Goal: Information Seeking & Learning: Learn about a topic

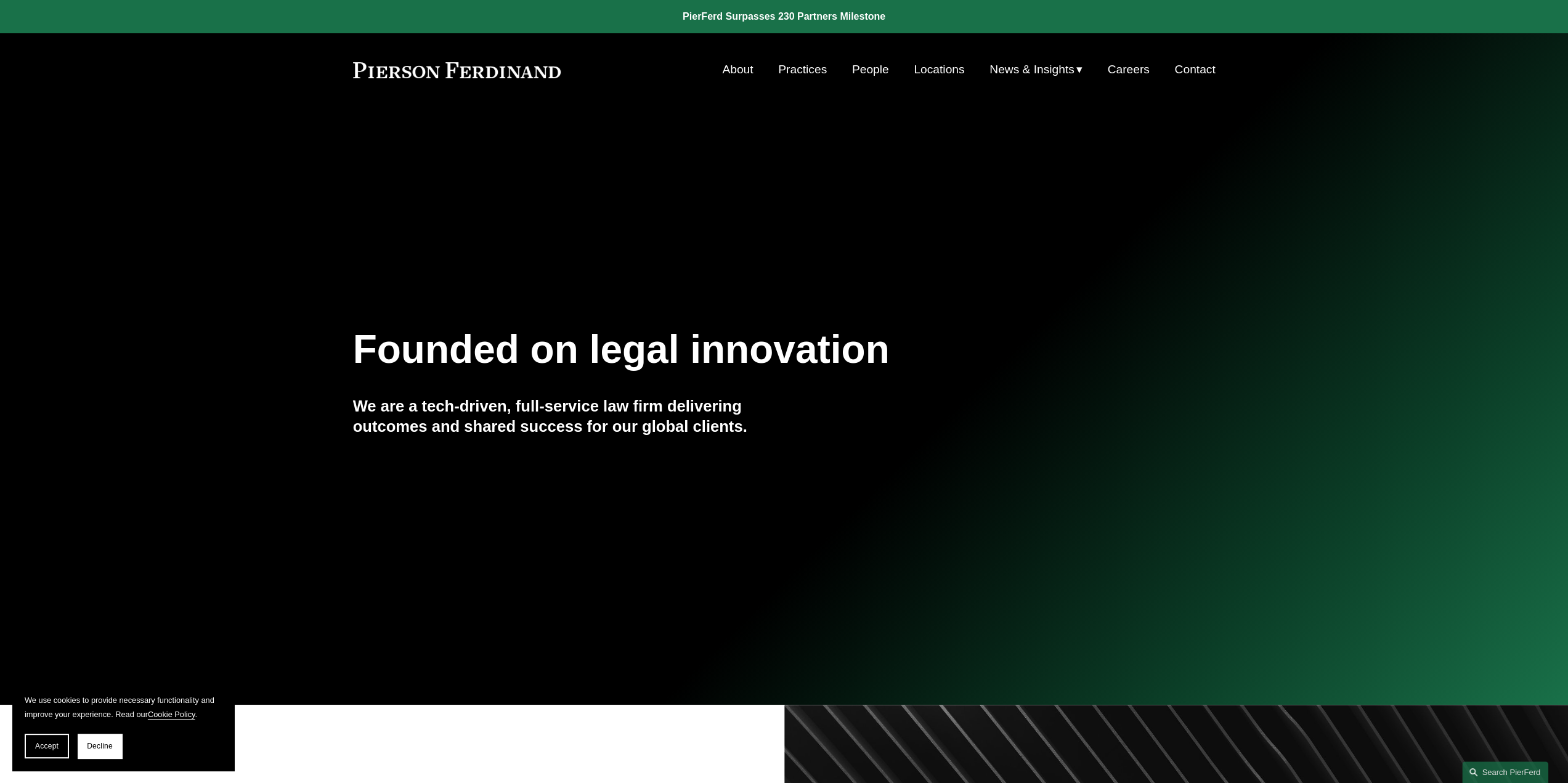
click at [868, 65] on link "People" at bounding box center [870, 69] width 37 height 23
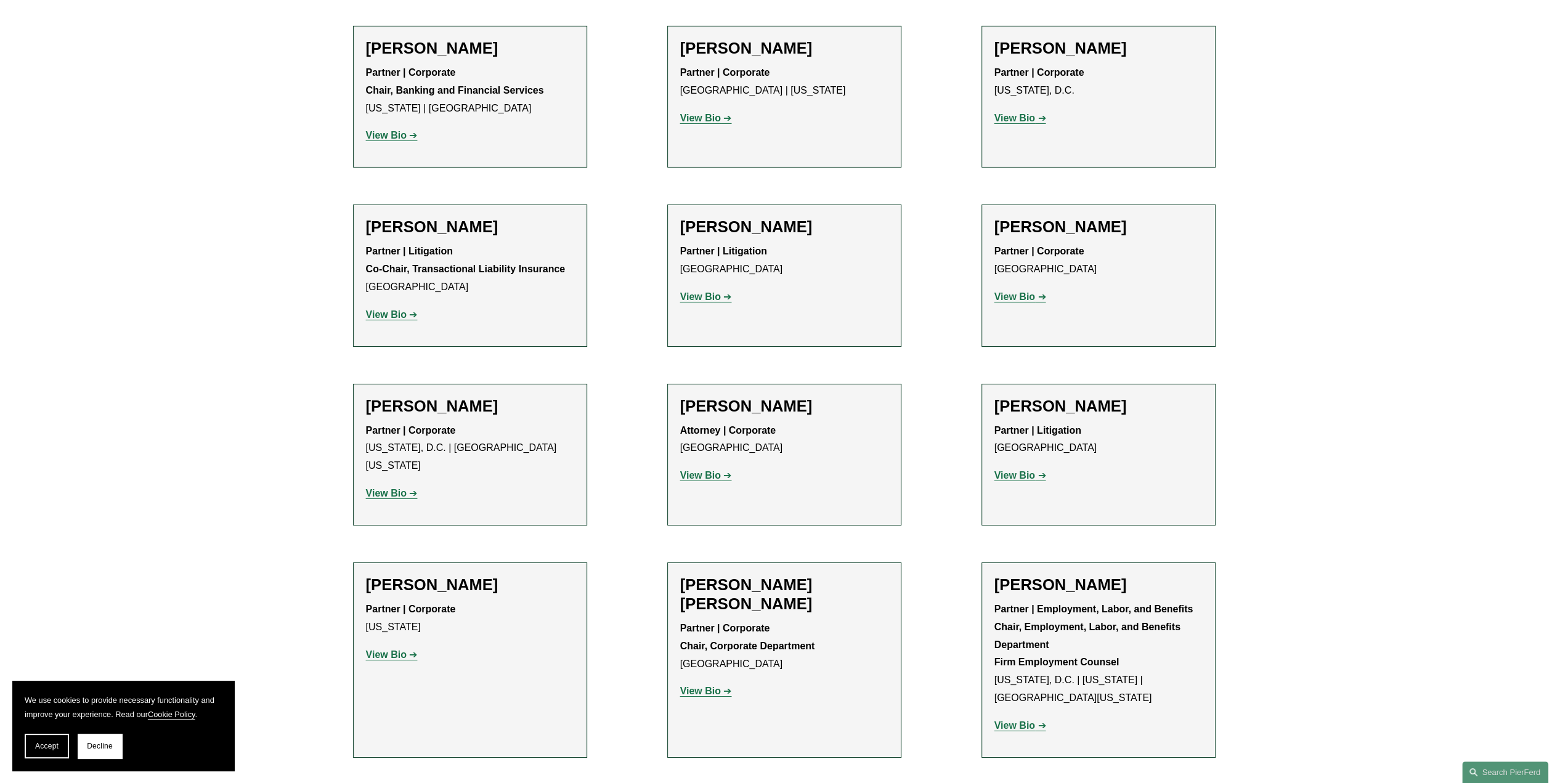
scroll to position [4127, 0]
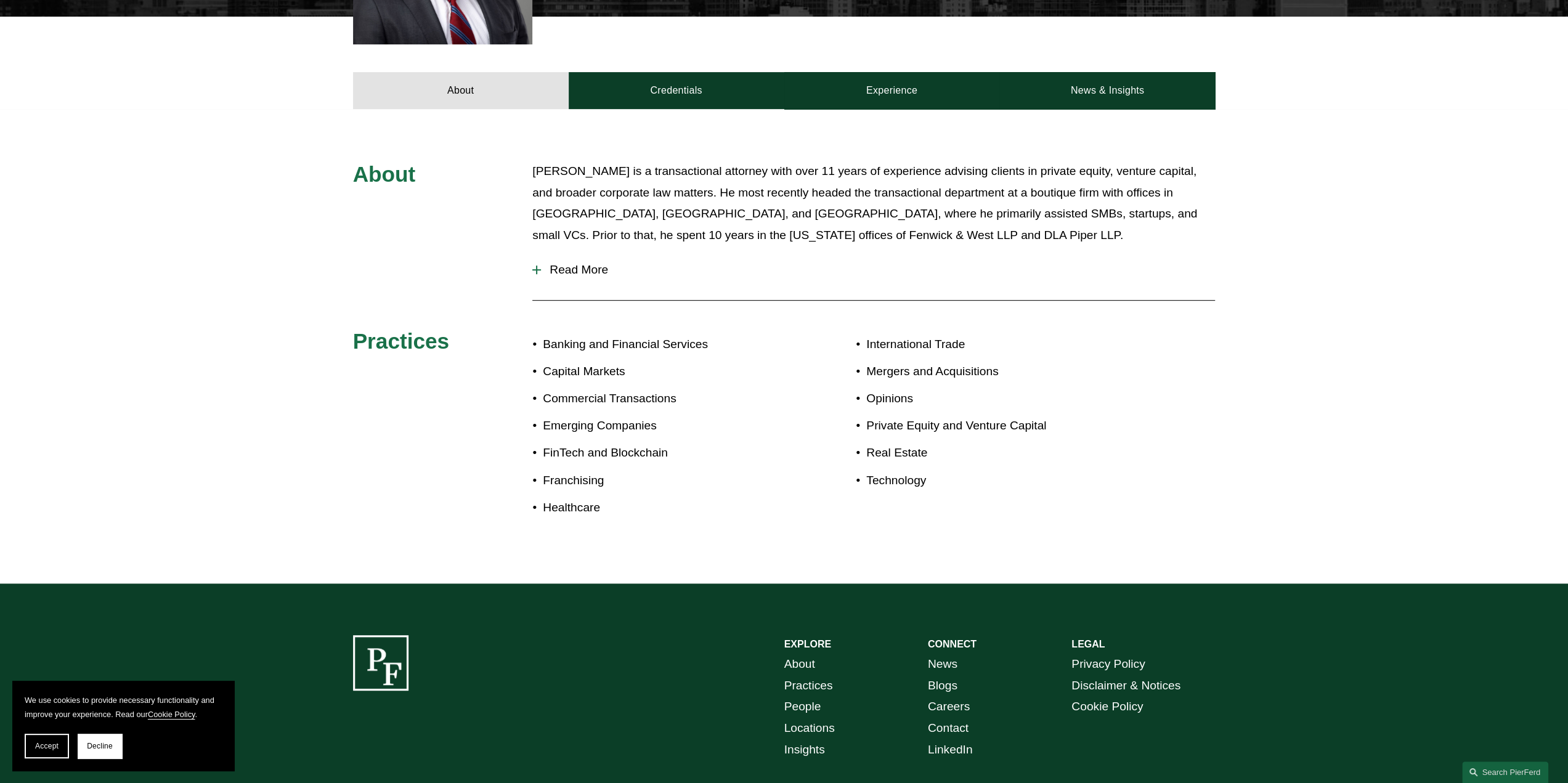
scroll to position [493, 0]
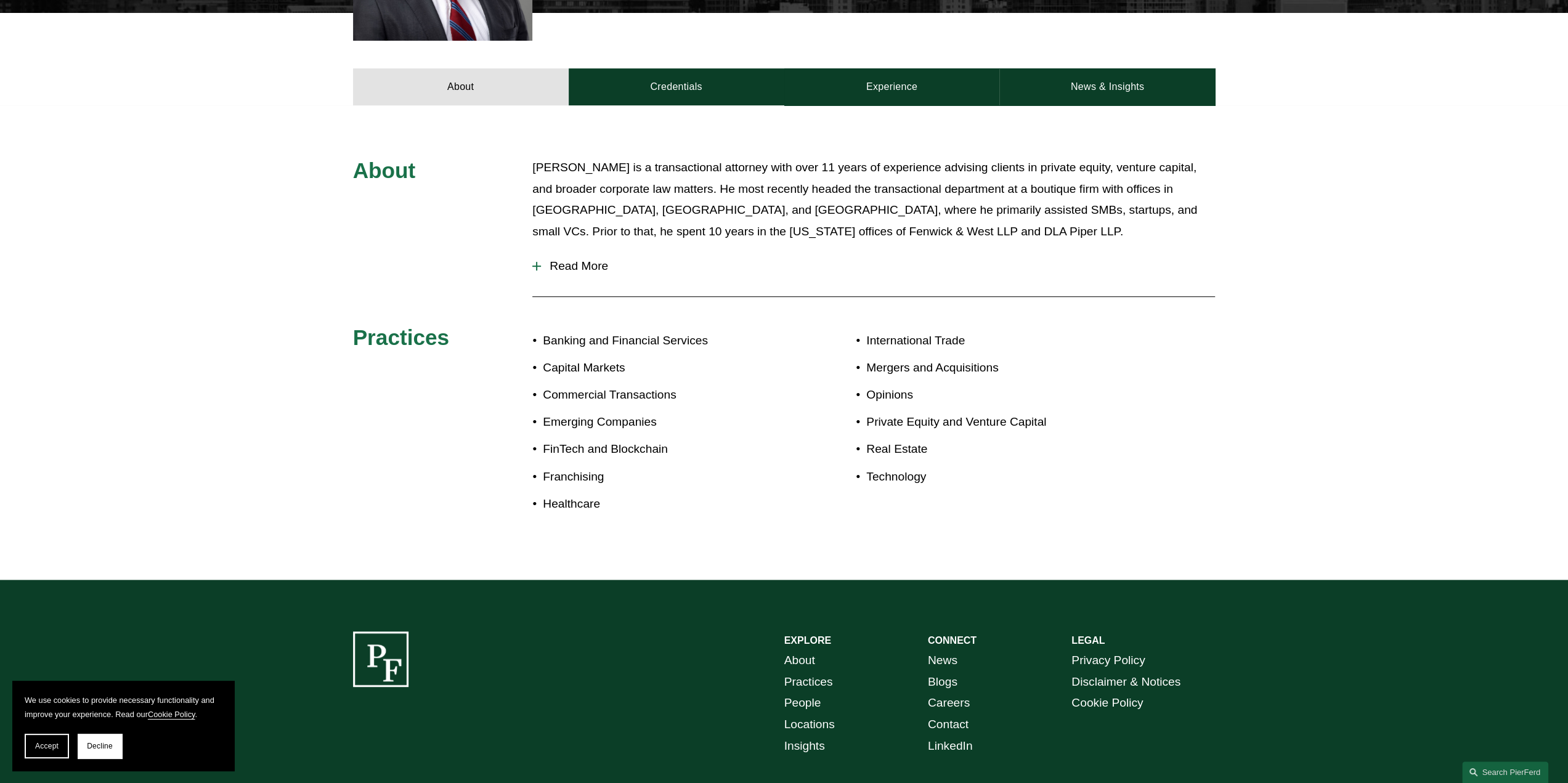
click at [597, 263] on span "Read More" at bounding box center [877, 266] width 674 height 13
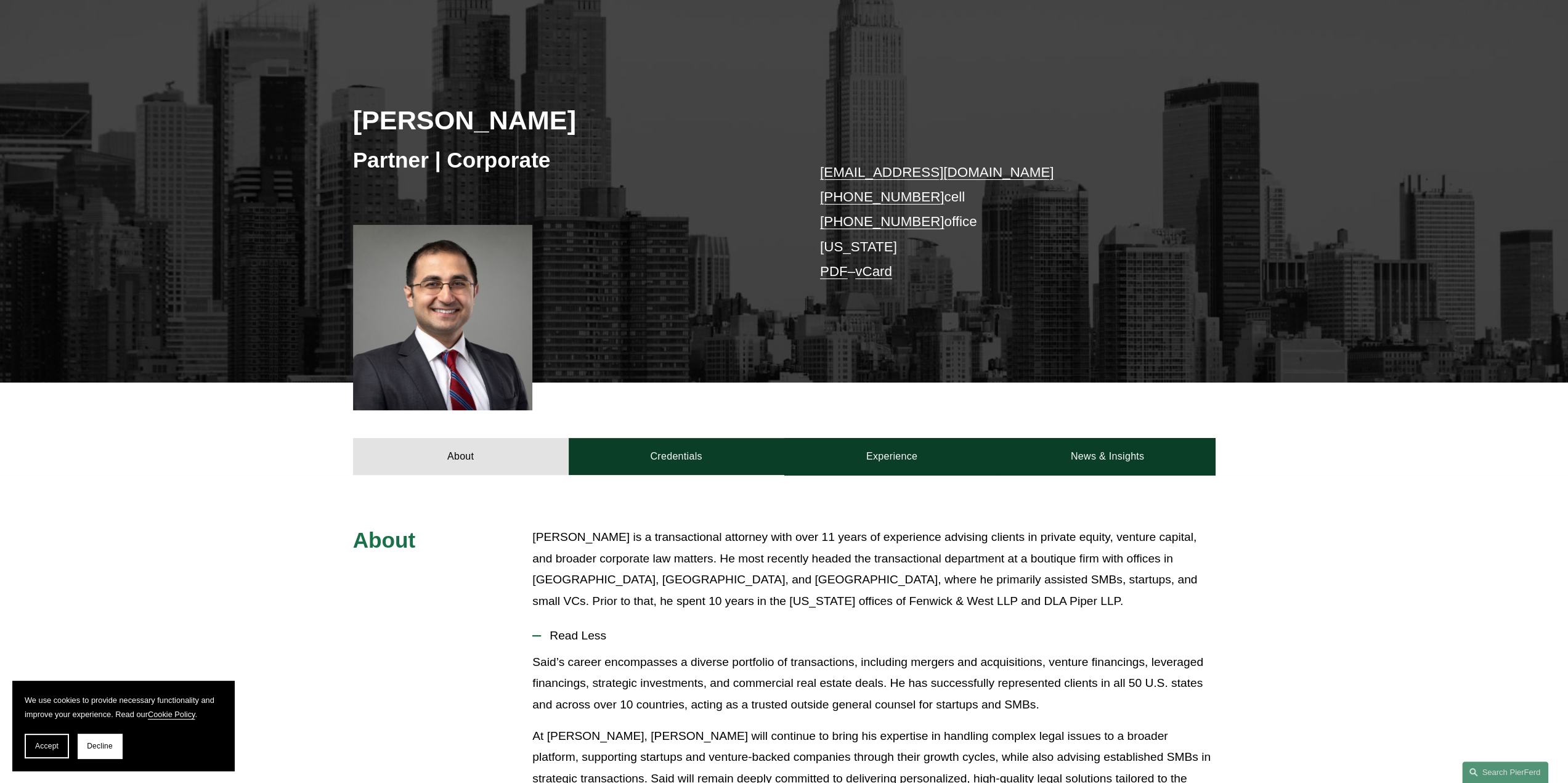
scroll to position [123, 0]
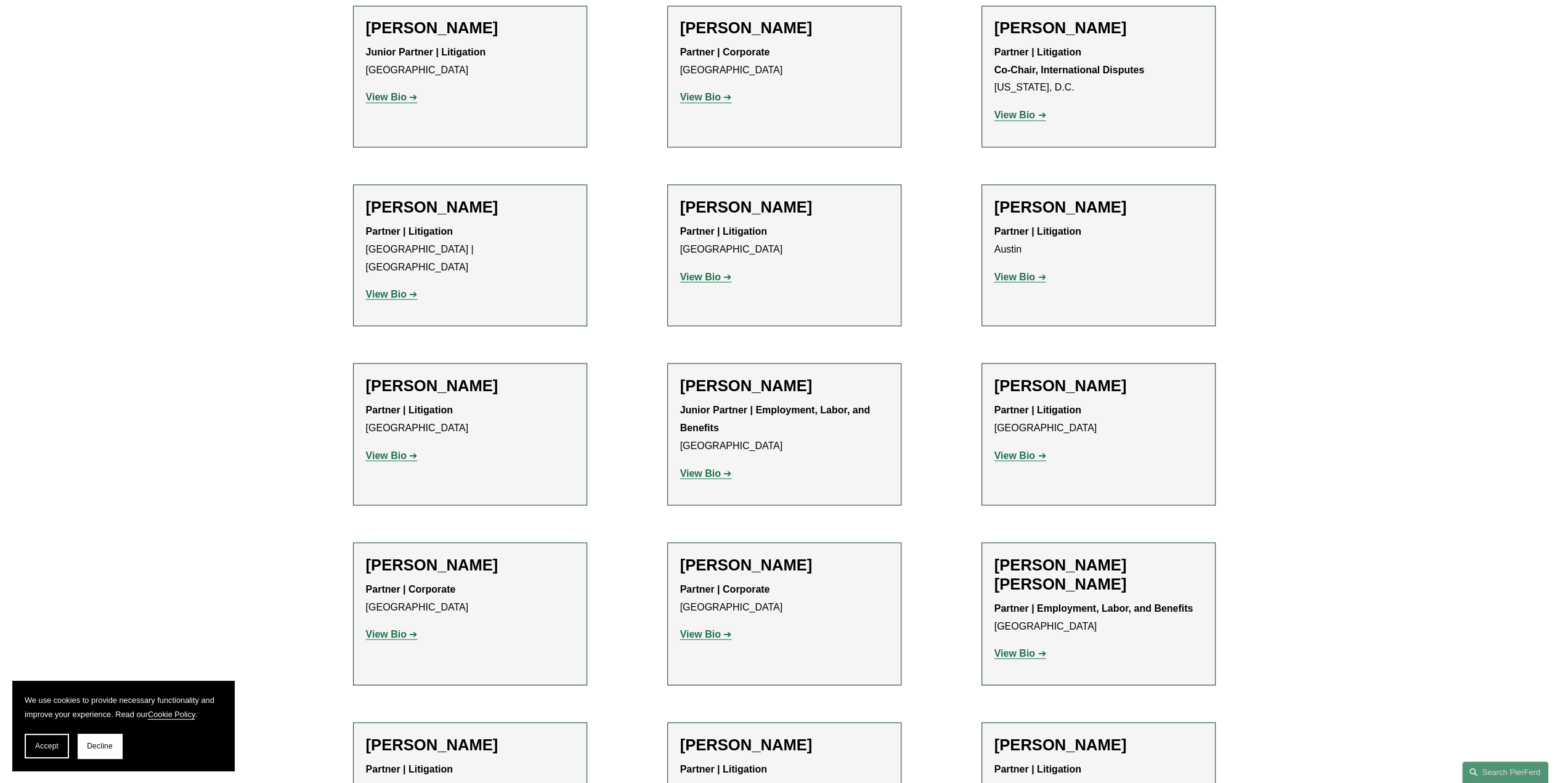
scroll to position [2156, 0]
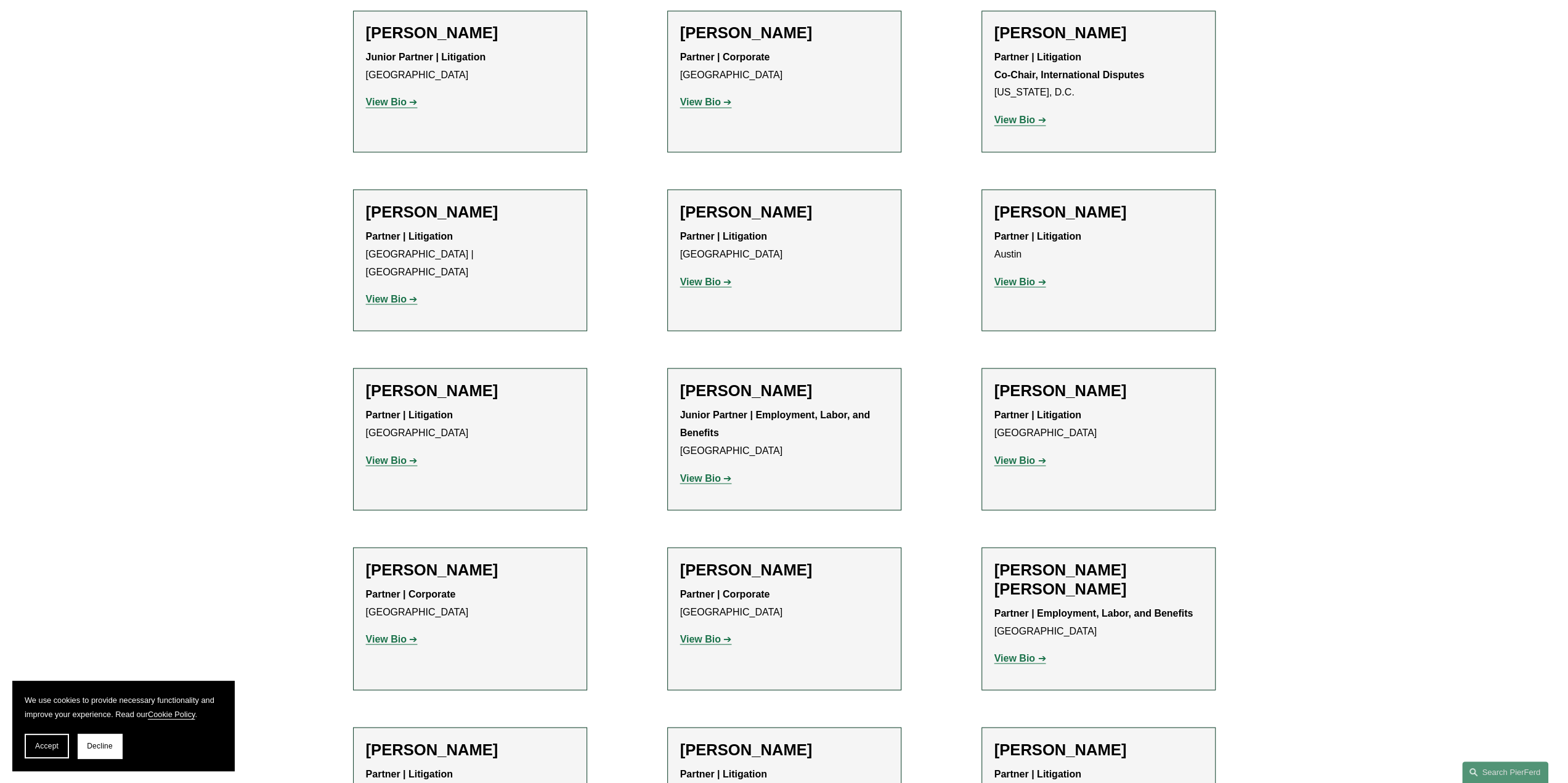
click at [1024, 455] on strong "View Bio" at bounding box center [1014, 460] width 40 height 11
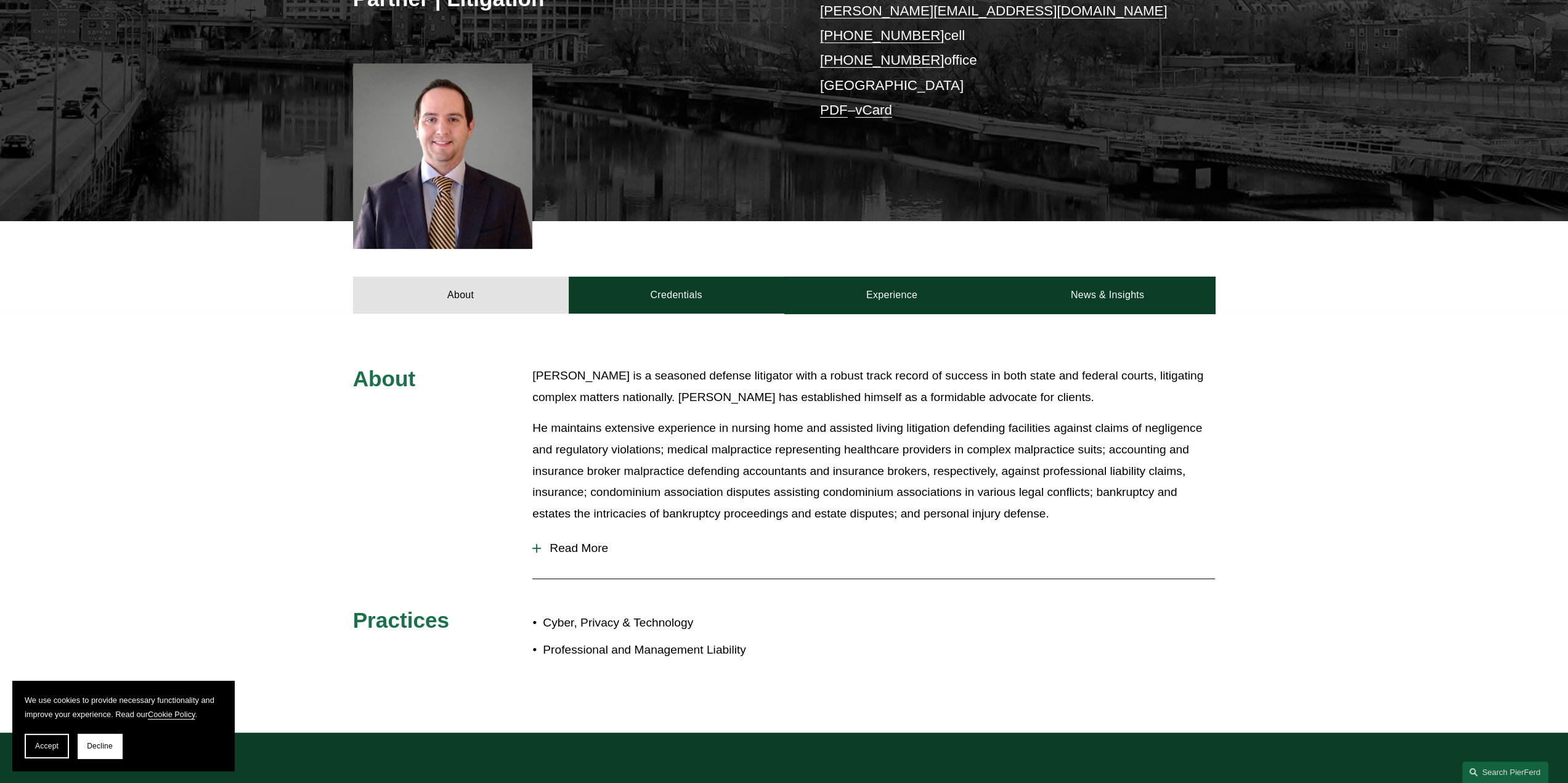
scroll to position [308, 0]
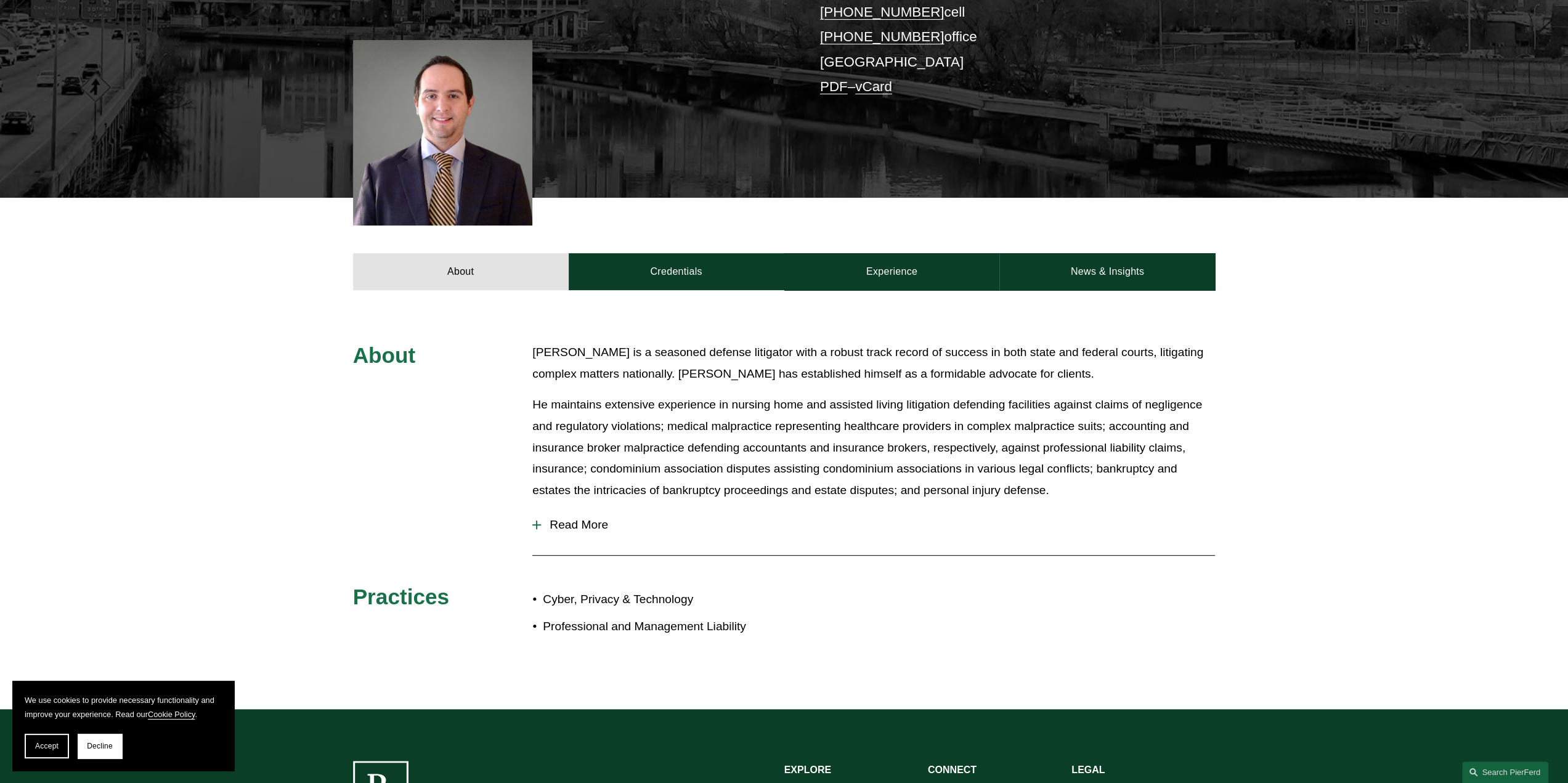
click at [560, 522] on span "Read More" at bounding box center [877, 524] width 674 height 13
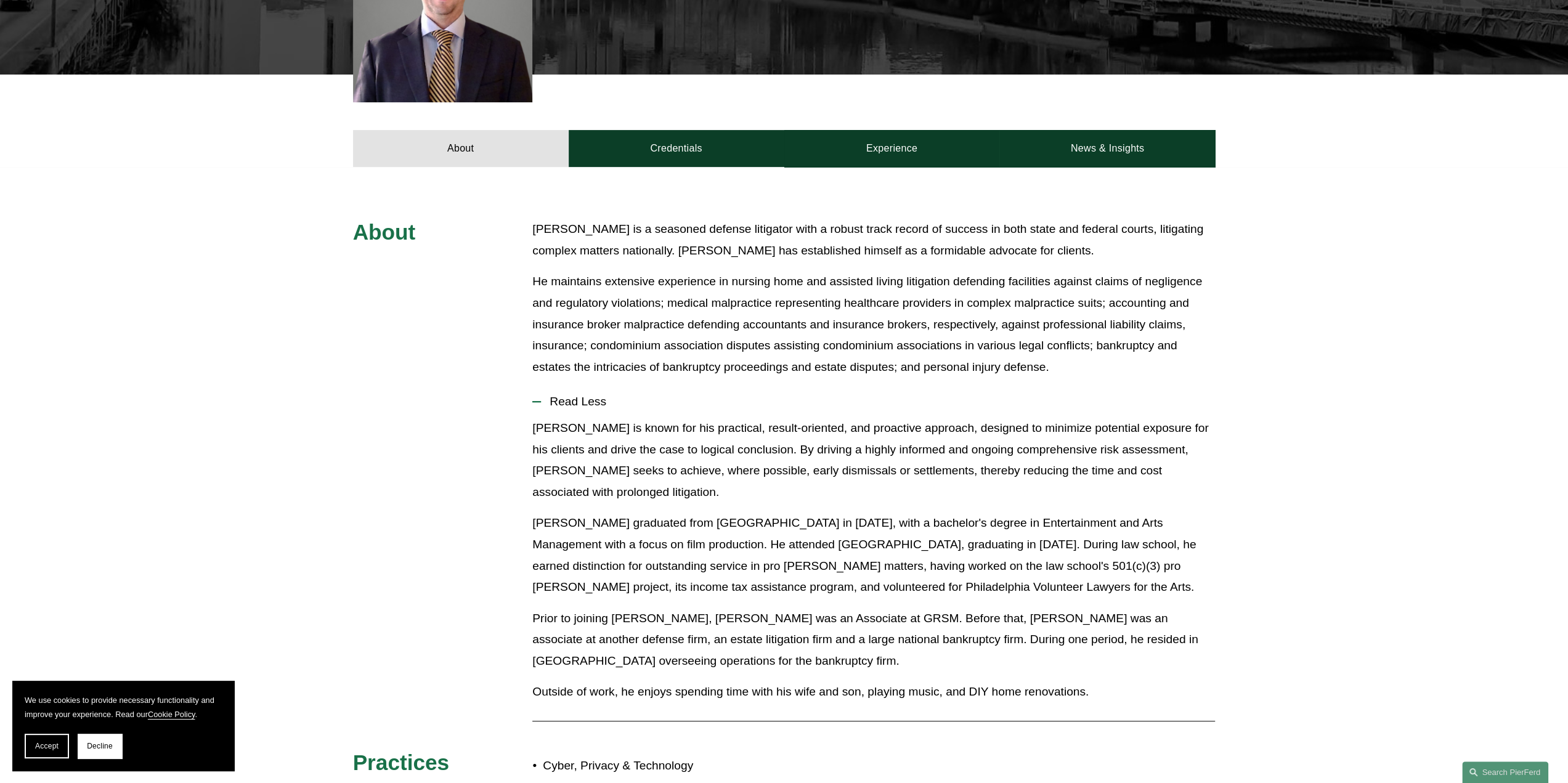
scroll to position [431, 0]
